Goal: Contribute content: Contribute content

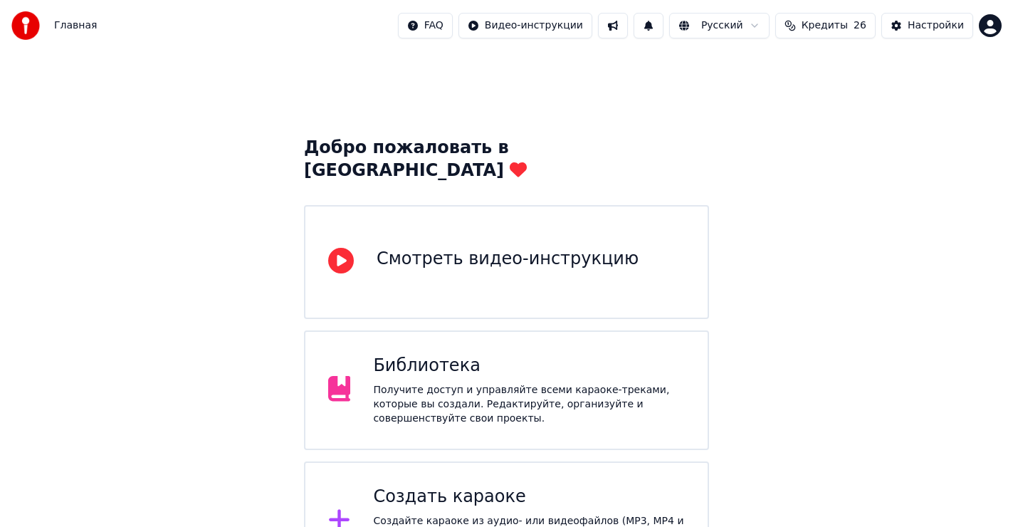
click at [442, 485] on div "Создать караоке" at bounding box center [529, 496] width 312 height 23
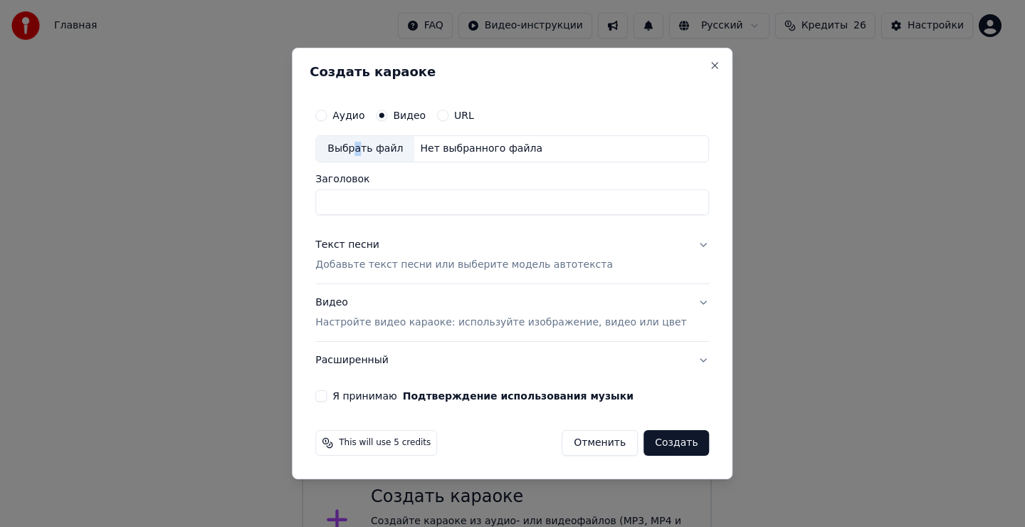
click at [375, 146] on div "Выбрать файл" at bounding box center [365, 149] width 98 height 26
type input "**********"
click at [437, 83] on div "Создать караоке" at bounding box center [512, 74] width 405 height 19
drag, startPoint x: 375, startPoint y: 243, endPoint x: 381, endPoint y: 268, distance: 25.0
click at [375, 244] on div "Текст песни" at bounding box center [347, 245] width 64 height 14
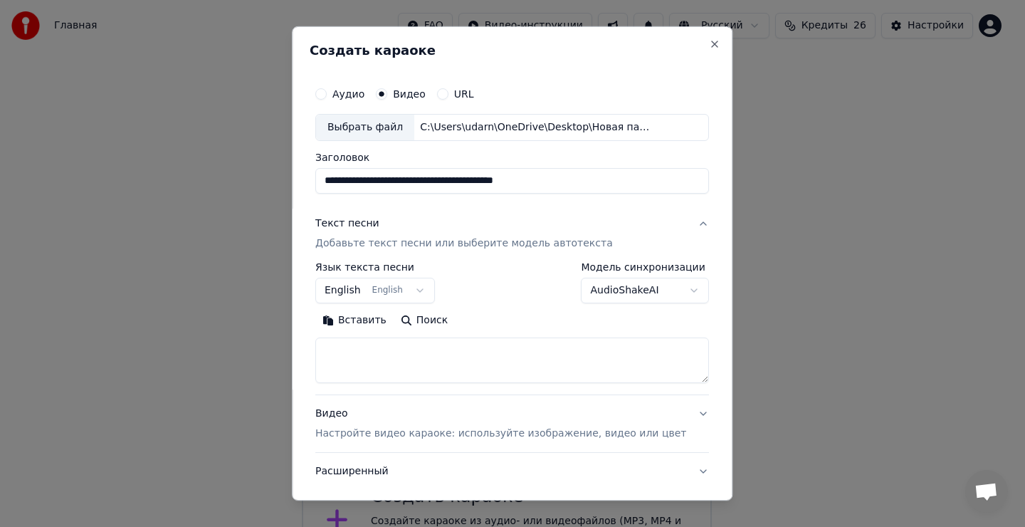
click at [380, 367] on textarea at bounding box center [512, 360] width 394 height 46
drag, startPoint x: 389, startPoint y: 363, endPoint x: 371, endPoint y: 327, distance: 40.1
click at [389, 359] on textarea at bounding box center [512, 360] width 394 height 46
click at [371, 324] on button "Вставить" at bounding box center [354, 320] width 78 height 23
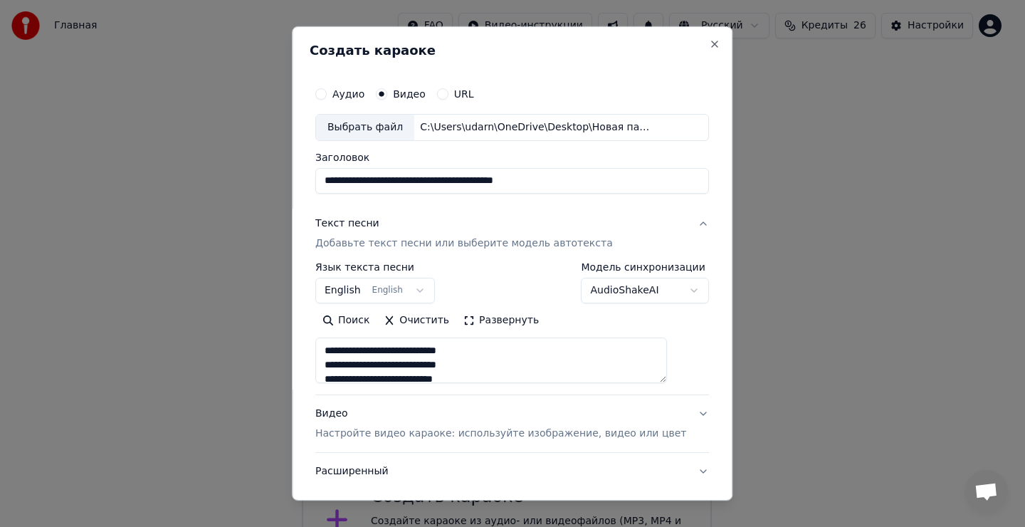
click at [409, 288] on button "English English" at bounding box center [375, 291] width 120 height 26
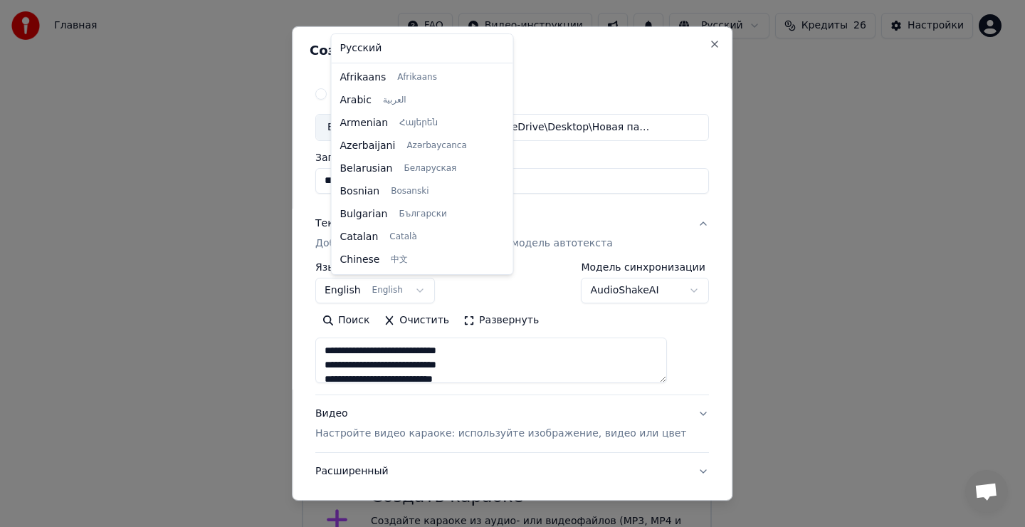
type textarea "**********"
select select "**"
drag, startPoint x: 367, startPoint y: 51, endPoint x: 368, endPoint y: 58, distance: 8.0
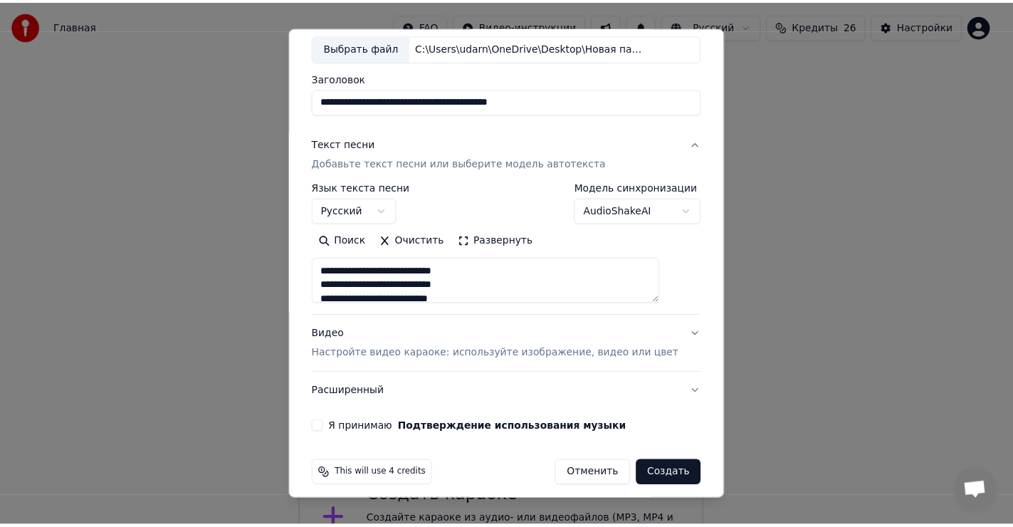
scroll to position [90, 0]
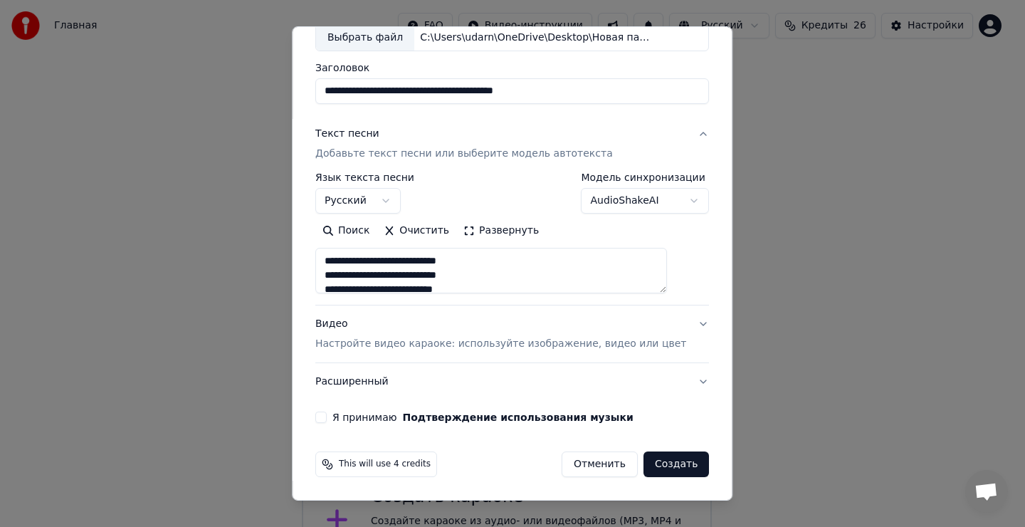
click at [327, 416] on button "Я принимаю Подтверждение использования музыки" at bounding box center [320, 416] width 11 height 11
click at [650, 463] on button "Создать" at bounding box center [675, 464] width 65 height 26
type textarea "**********"
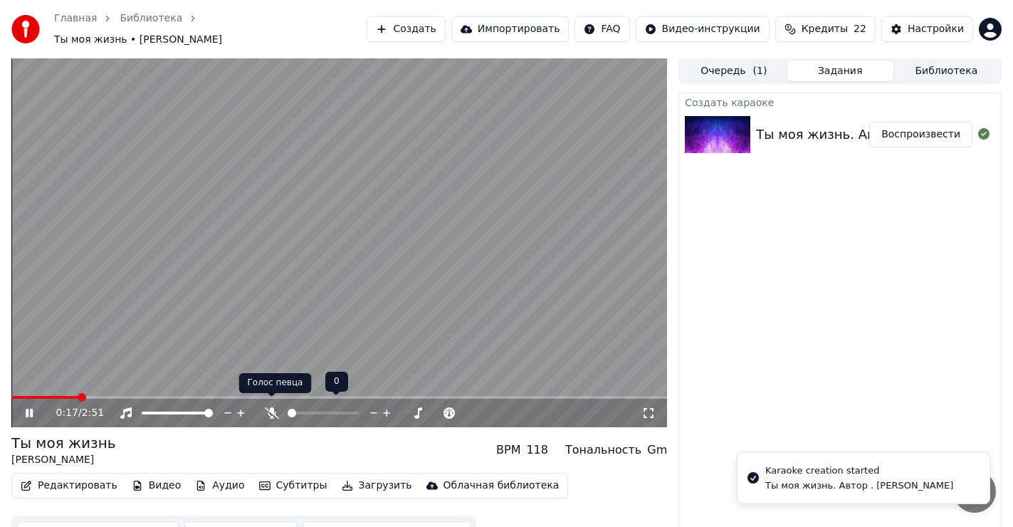
click at [275, 407] on icon at bounding box center [272, 412] width 14 height 11
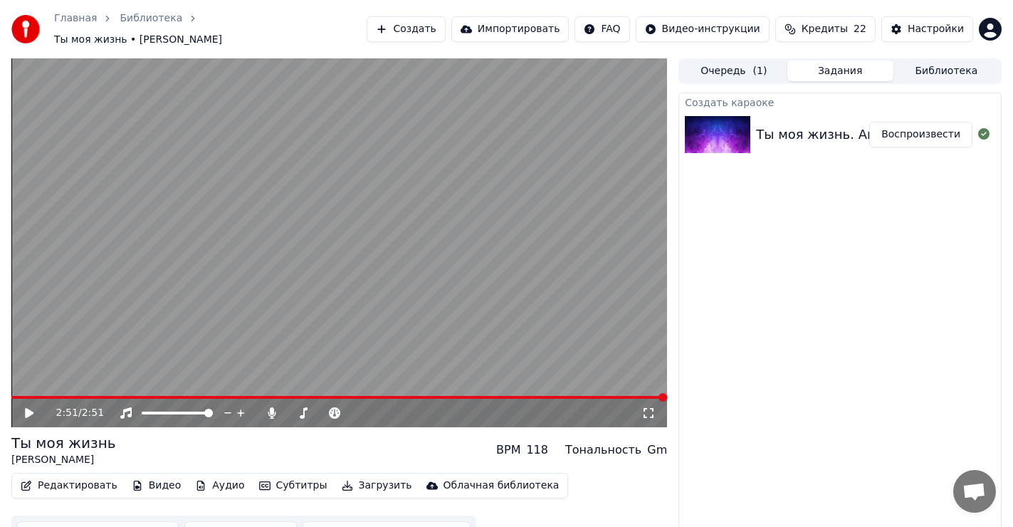
click at [23, 407] on icon at bounding box center [39, 412] width 33 height 11
click at [67, 396] on span at bounding box center [338, 397] width 655 height 3
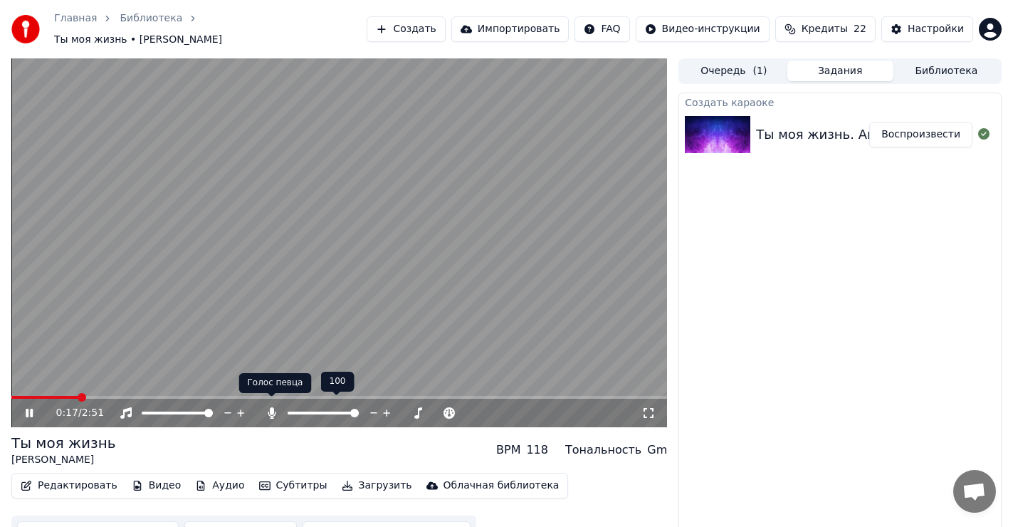
click at [268, 407] on icon at bounding box center [272, 412] width 14 height 11
click at [11, 393] on span at bounding box center [15, 397] width 9 height 9
click at [30, 407] on icon at bounding box center [39, 412] width 33 height 11
click at [11, 393] on span at bounding box center [15, 397] width 9 height 9
click at [343, 479] on button "Загрузить" at bounding box center [377, 485] width 82 height 20
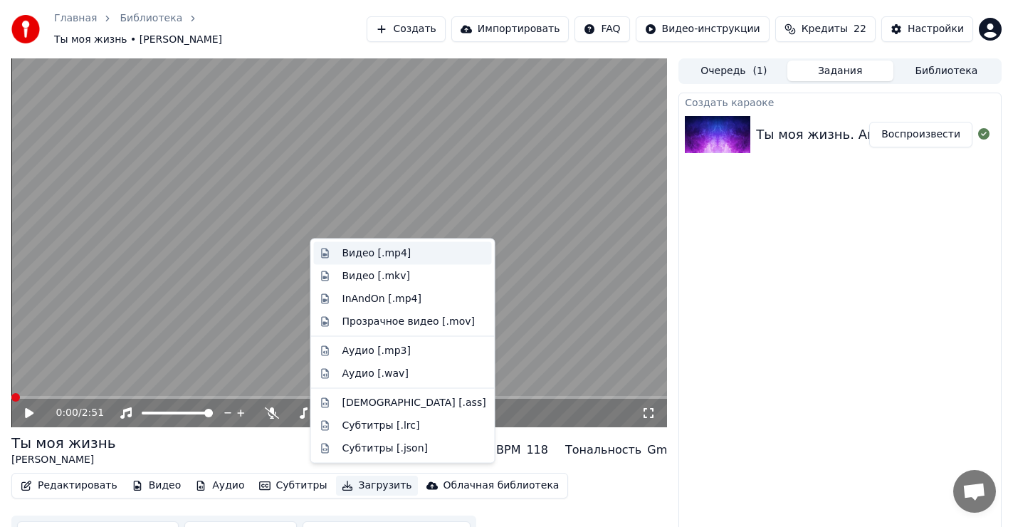
click at [362, 249] on div "Видео [.mp4]" at bounding box center [376, 253] width 69 height 14
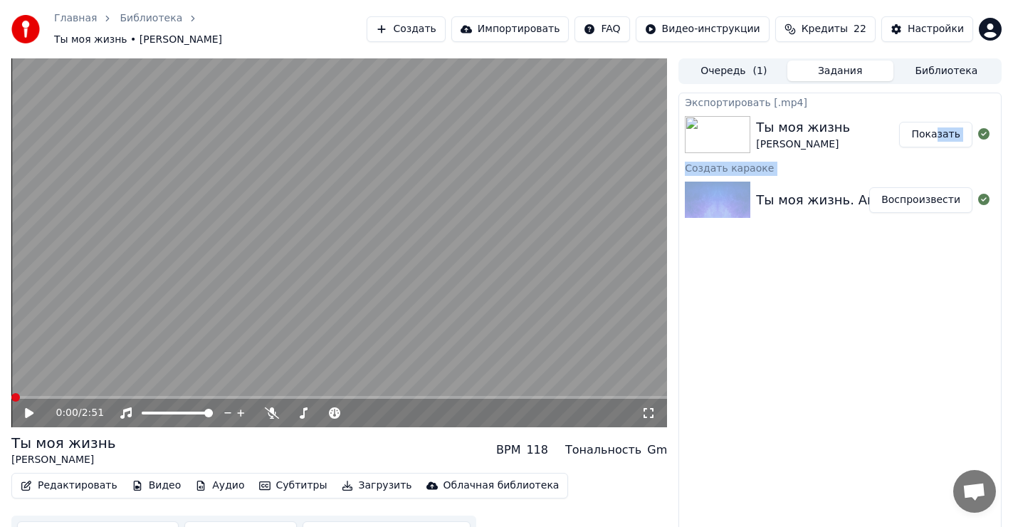
click at [938, 125] on button "Показать" at bounding box center [935, 135] width 73 height 26
